Goal: Find specific page/section: Find specific page/section

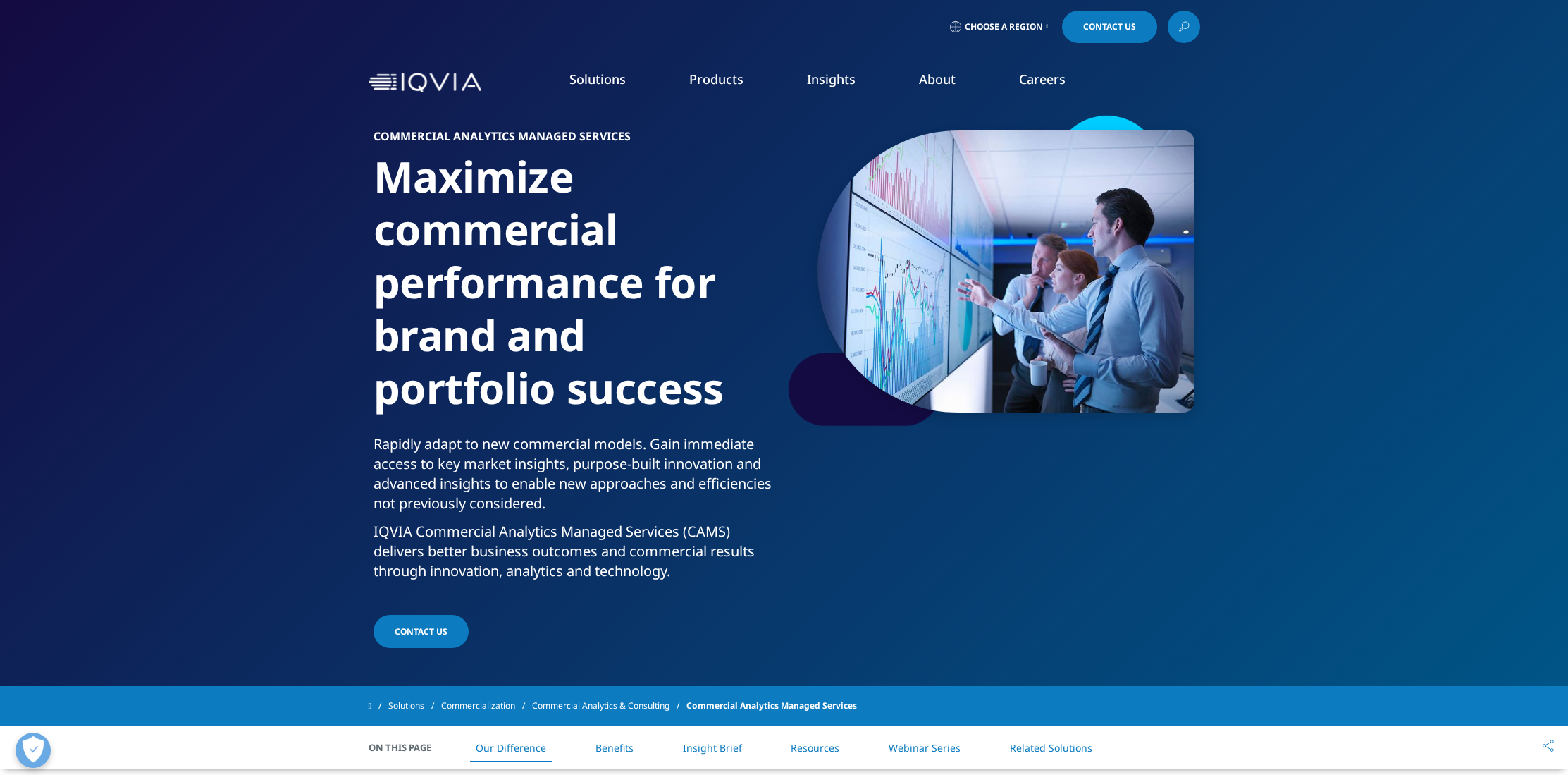
click at [739, 84] on link "Products" at bounding box center [716, 79] width 54 height 17
click at [1035, 21] on span "Choose a Region" at bounding box center [1004, 27] width 78 height 11
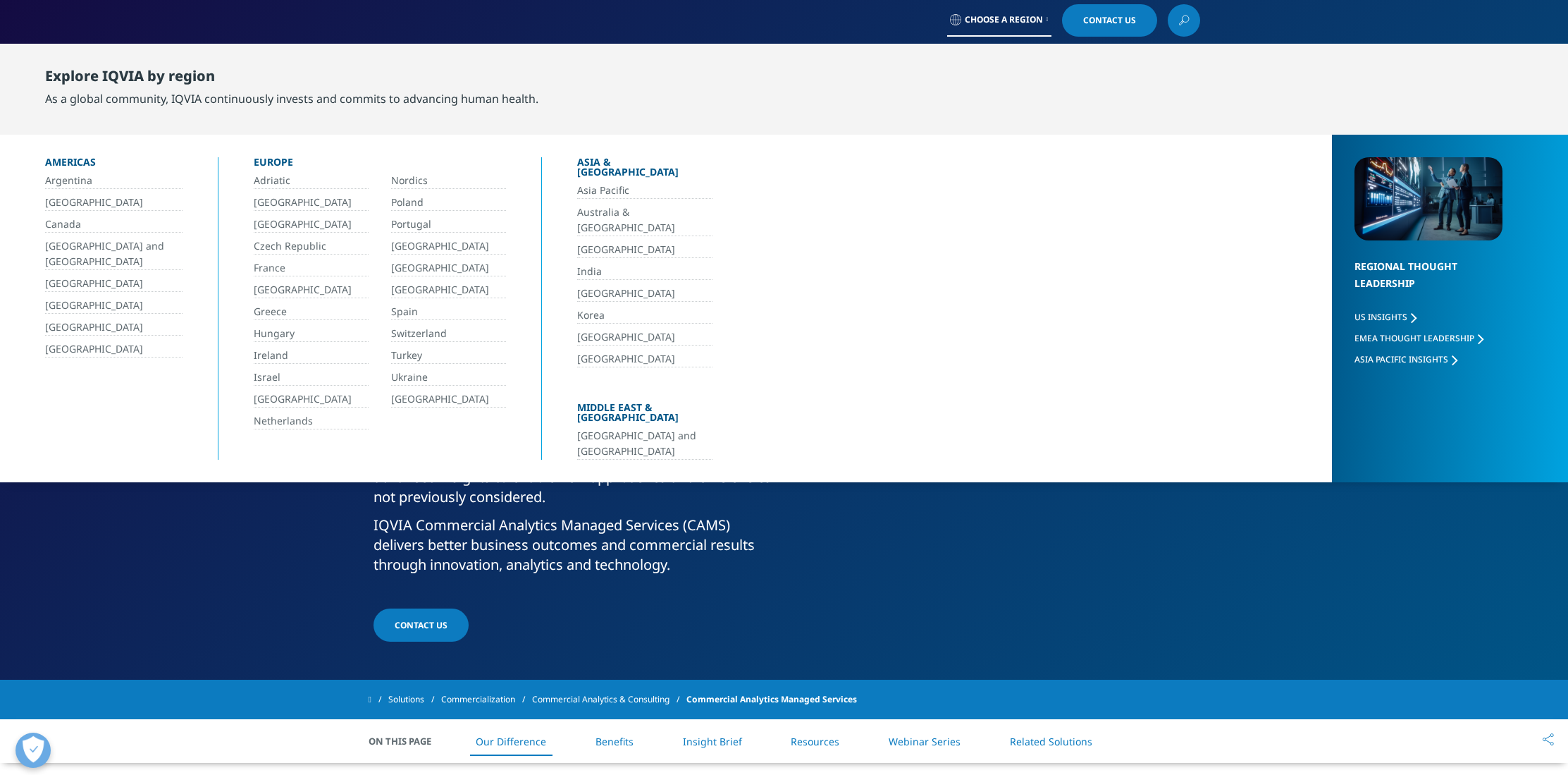
scroll to position [7, 0]
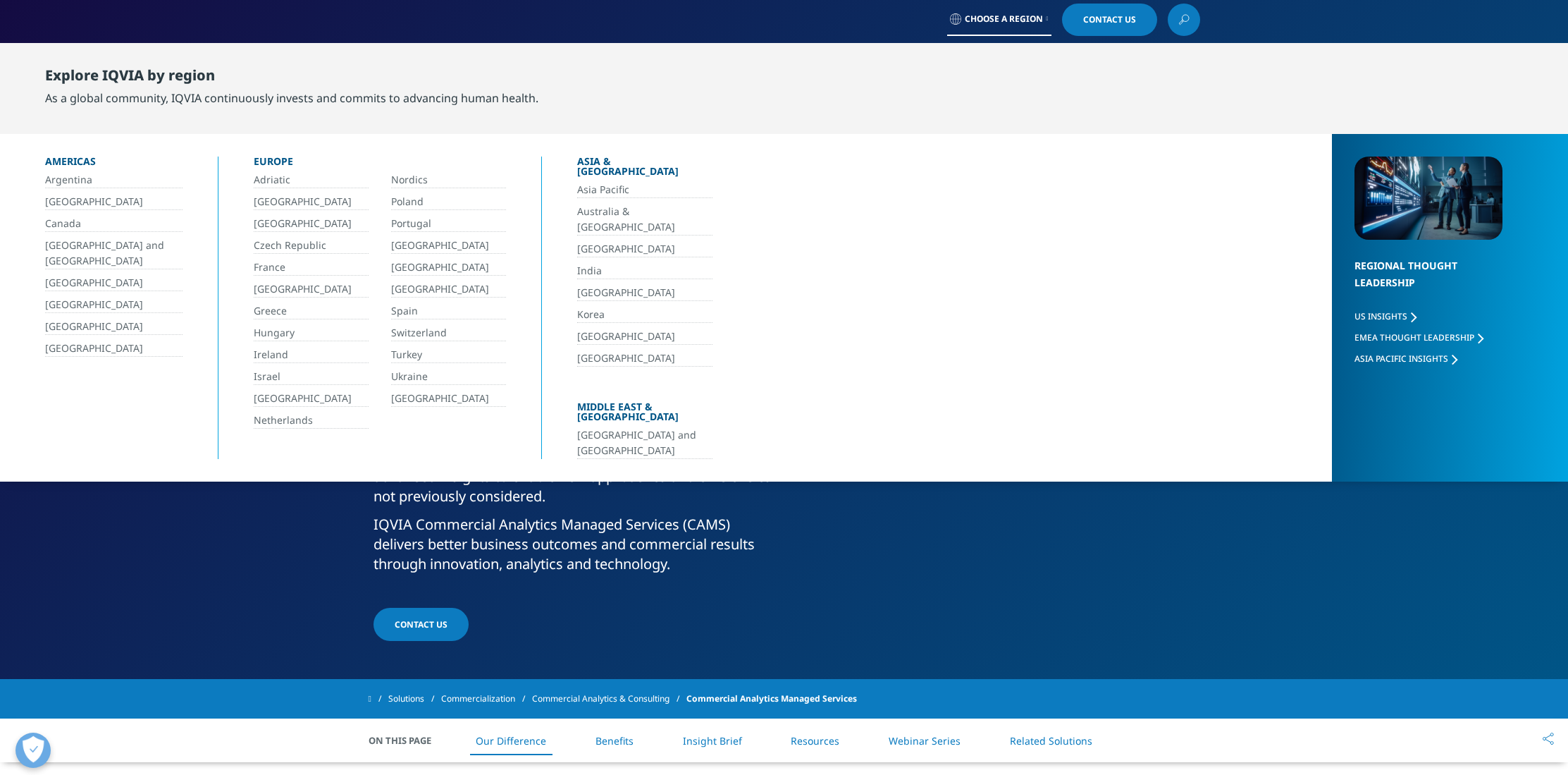
click at [424, 330] on link "Switzerland" at bounding box center [448, 333] width 115 height 16
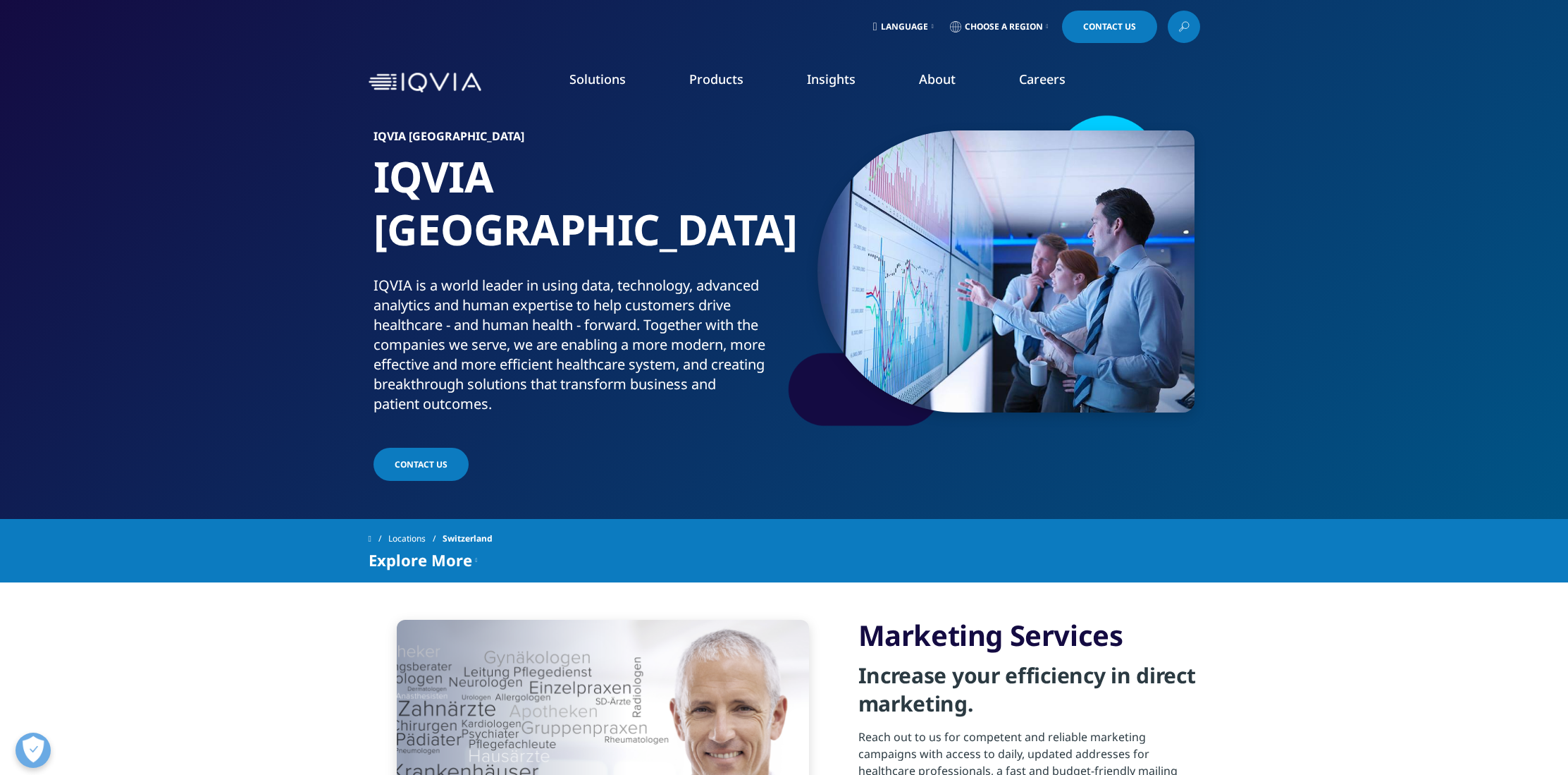
click at [989, 176] on link "Health Data Apps & AI" at bounding box center [1061, 177] width 286 height 16
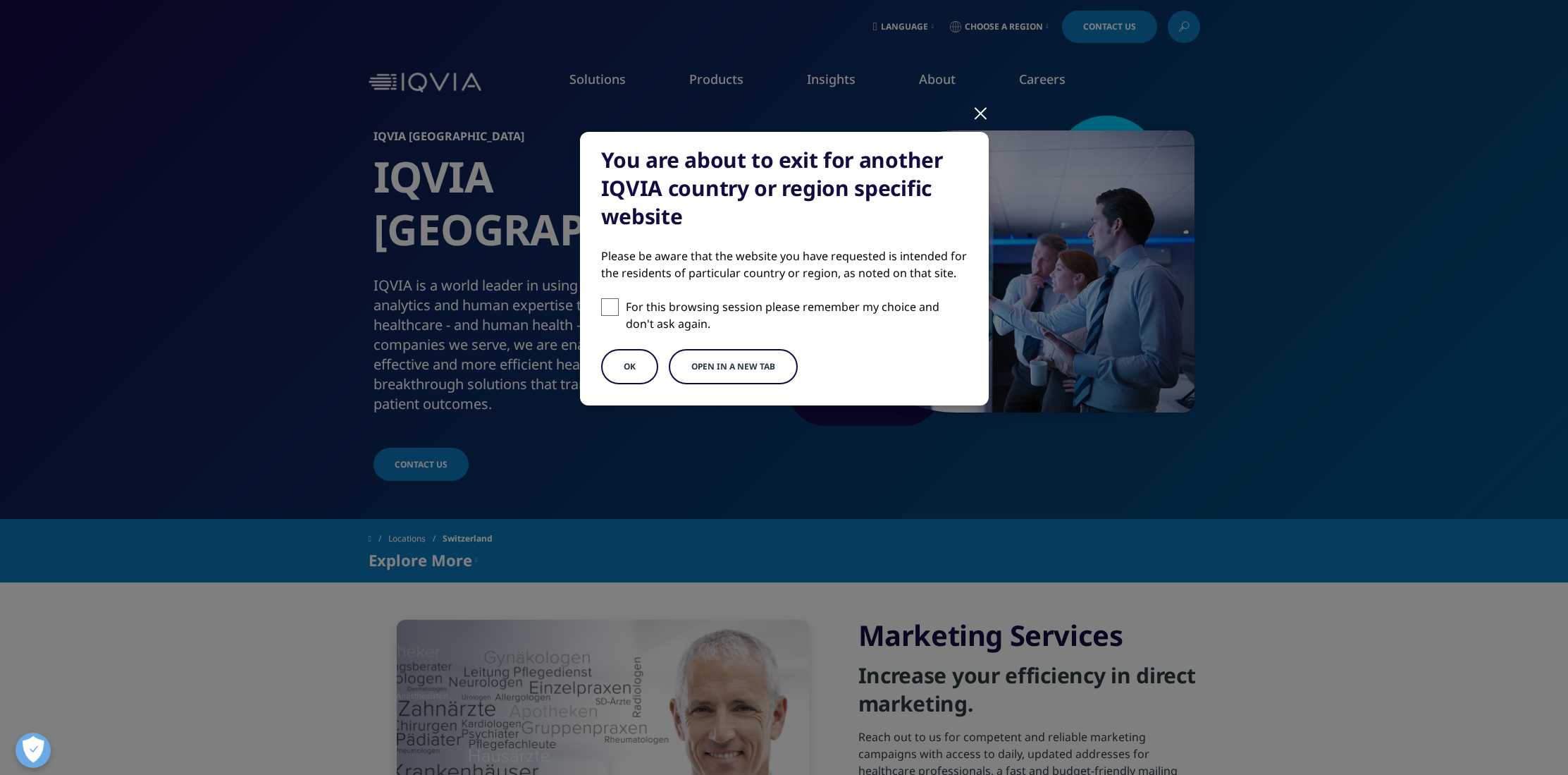
click at [989, 176] on div "You are about to exit for another IQVIA country or region specific website Plea…" at bounding box center [784, 280] width 832 height 561
click at [613, 363] on button "OK" at bounding box center [629, 367] width 57 height 35
